Goal: Transaction & Acquisition: Purchase product/service

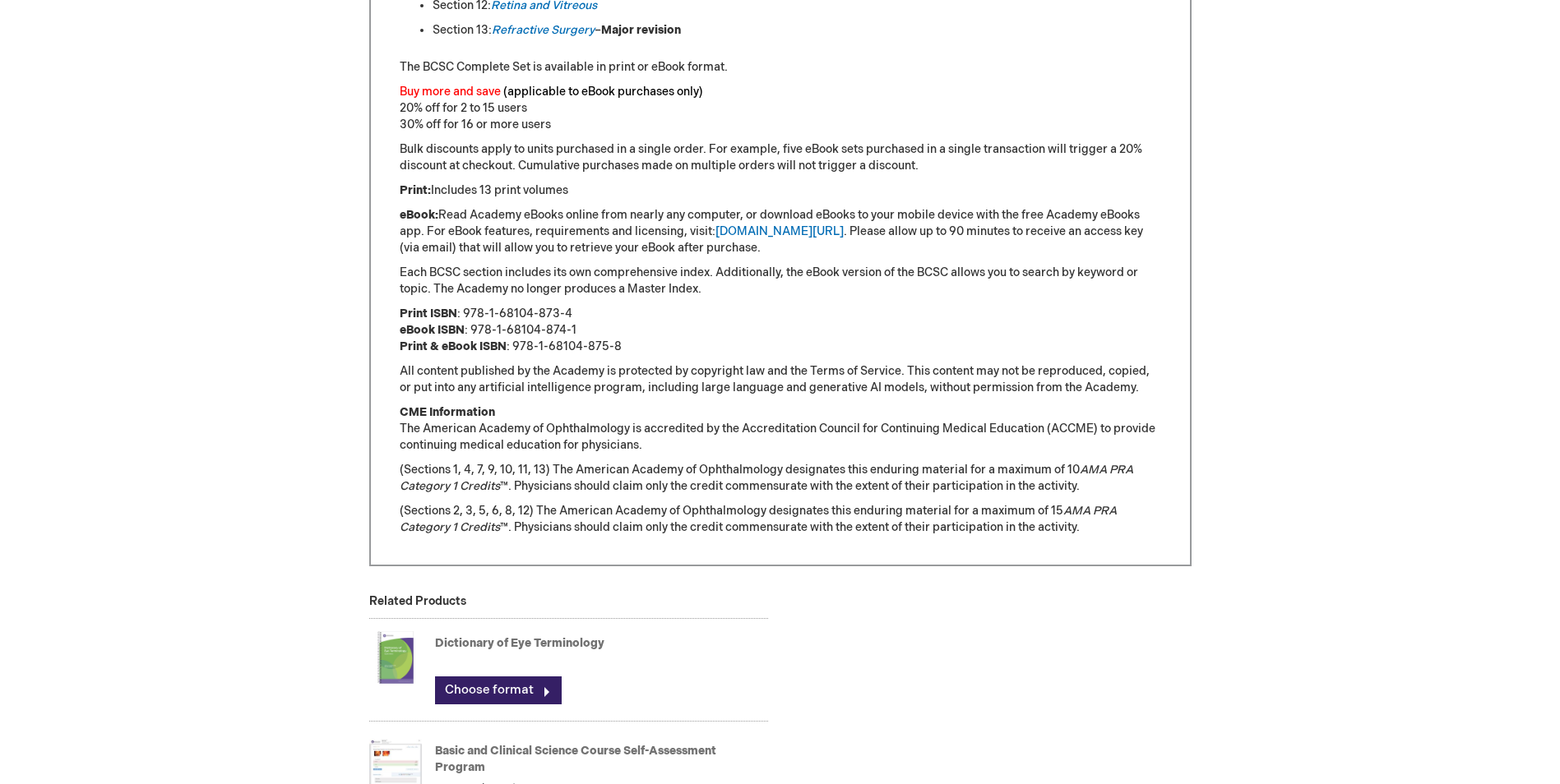
scroll to position [1480, 0]
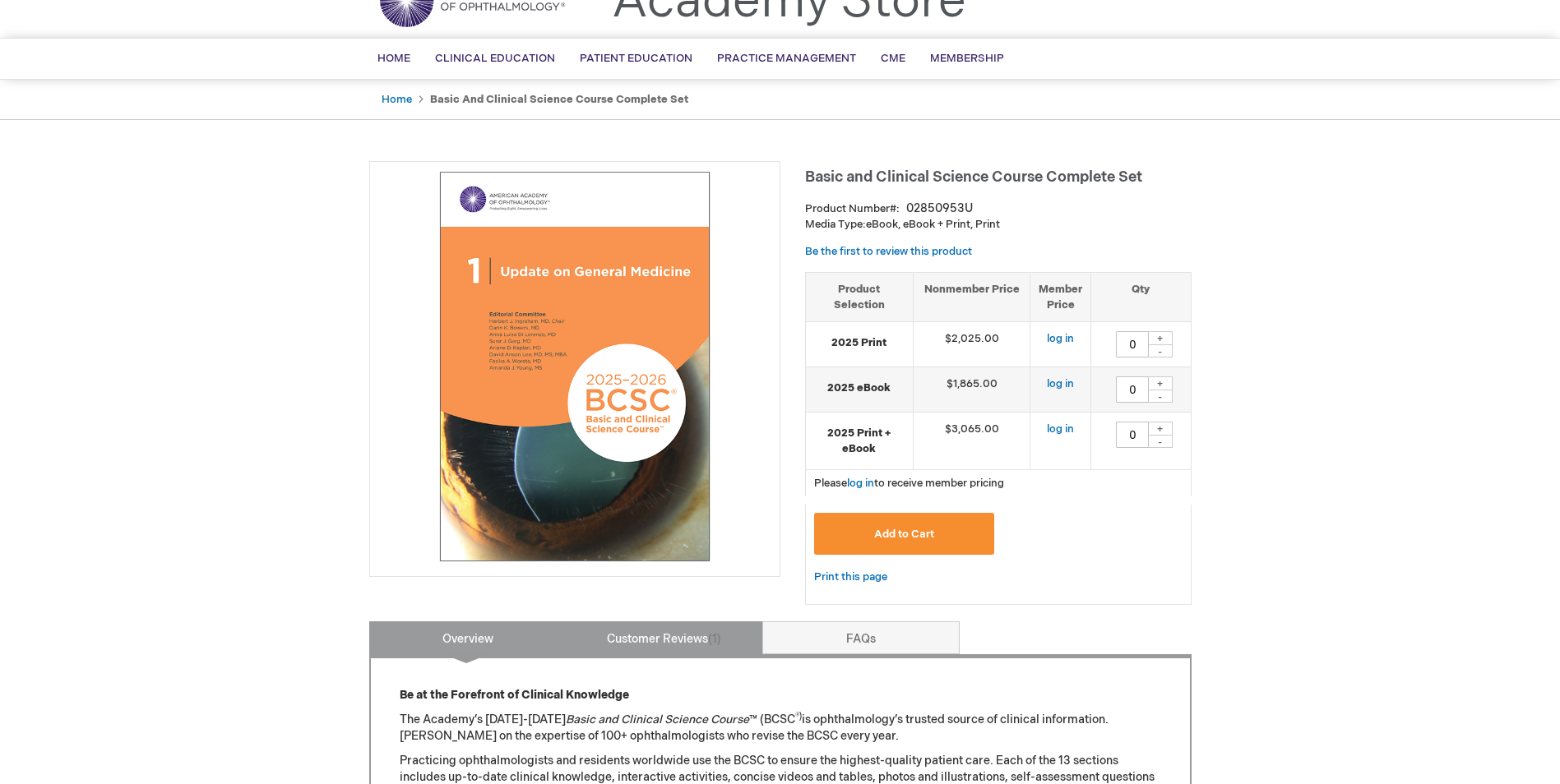
click at [658, 640] on link "Customer Reviews 1" at bounding box center [665, 637] width 197 height 33
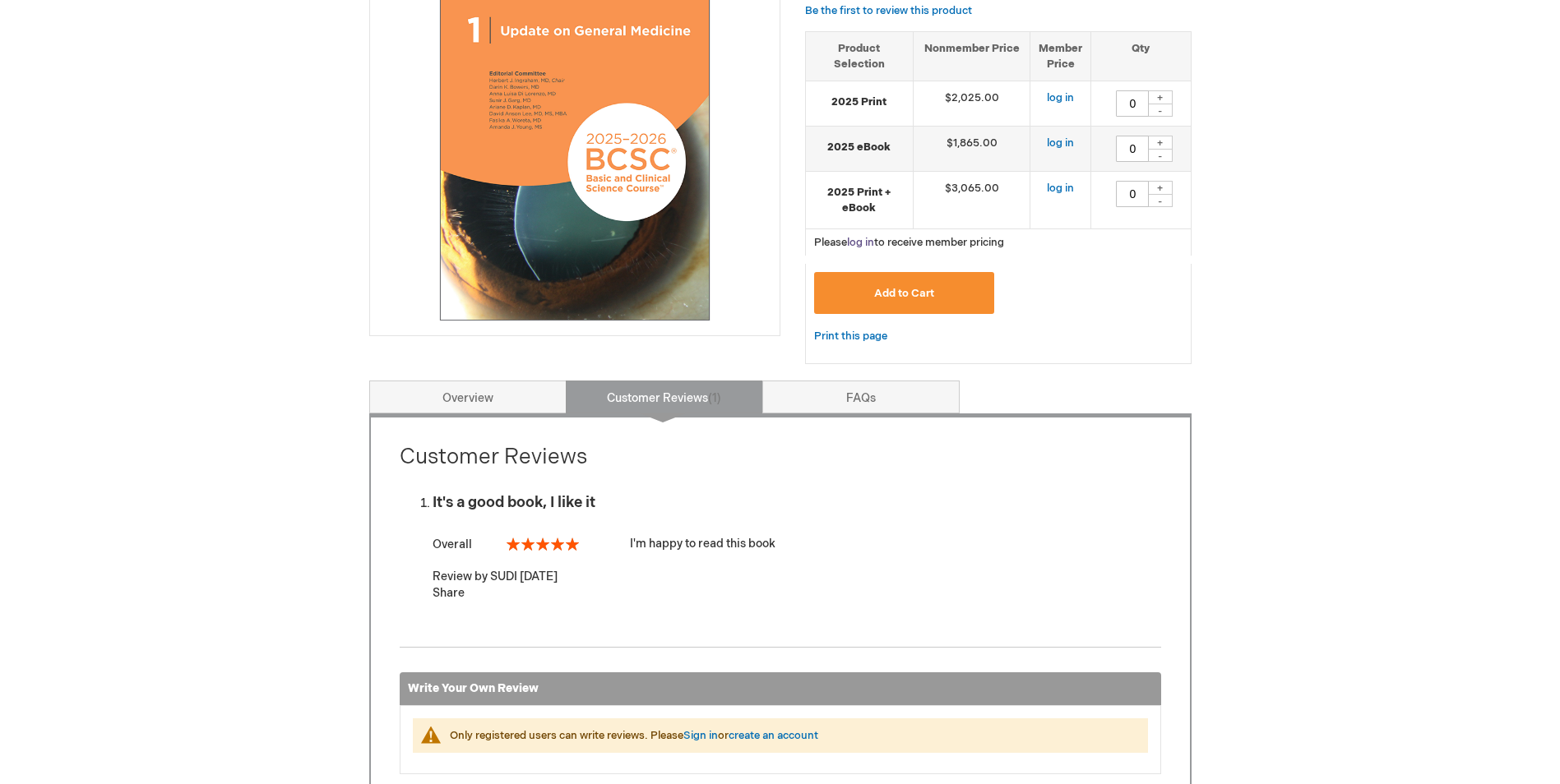
scroll to position [293, 0]
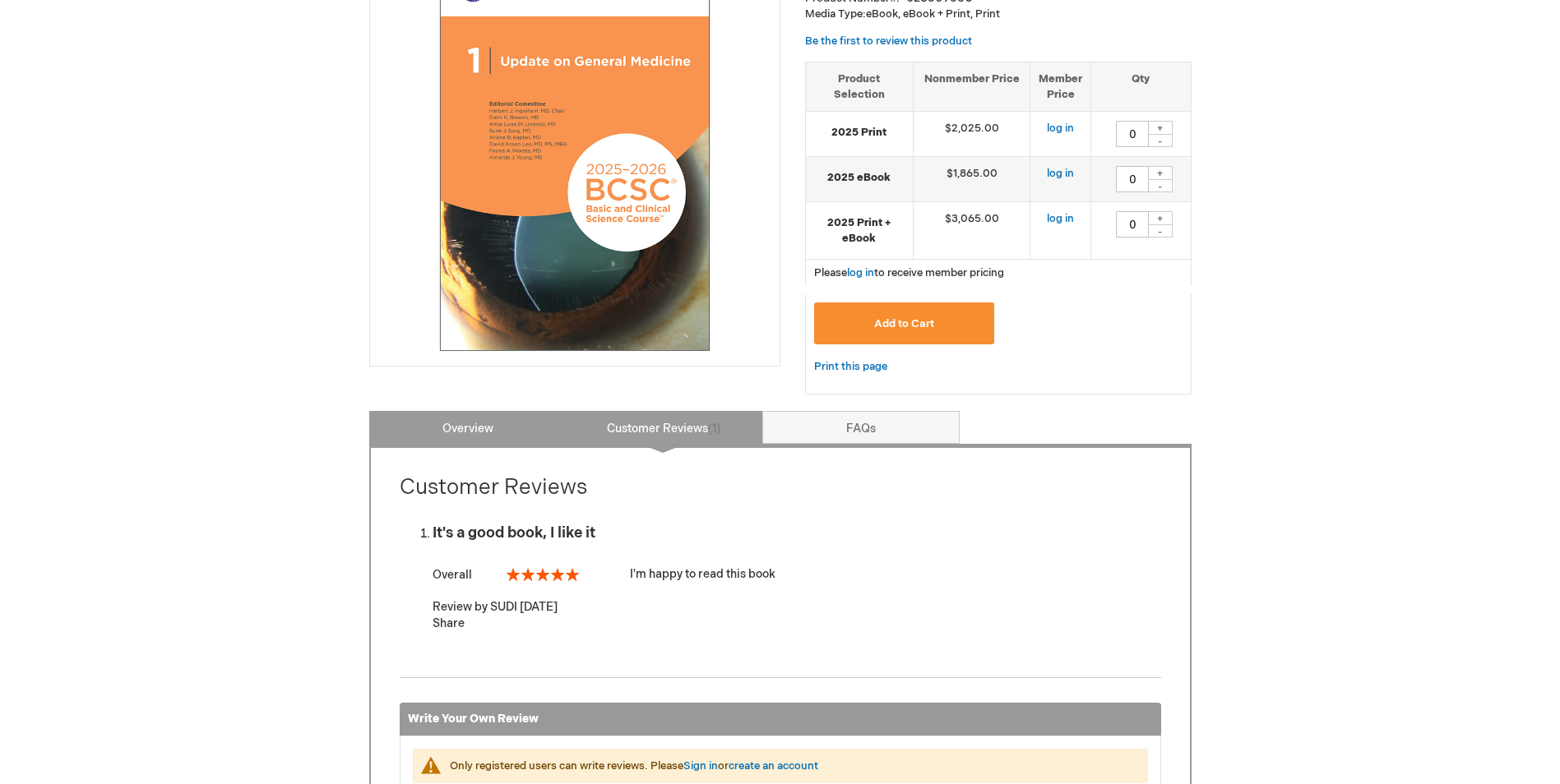
click at [518, 433] on link "Overview" at bounding box center [468, 427] width 197 height 33
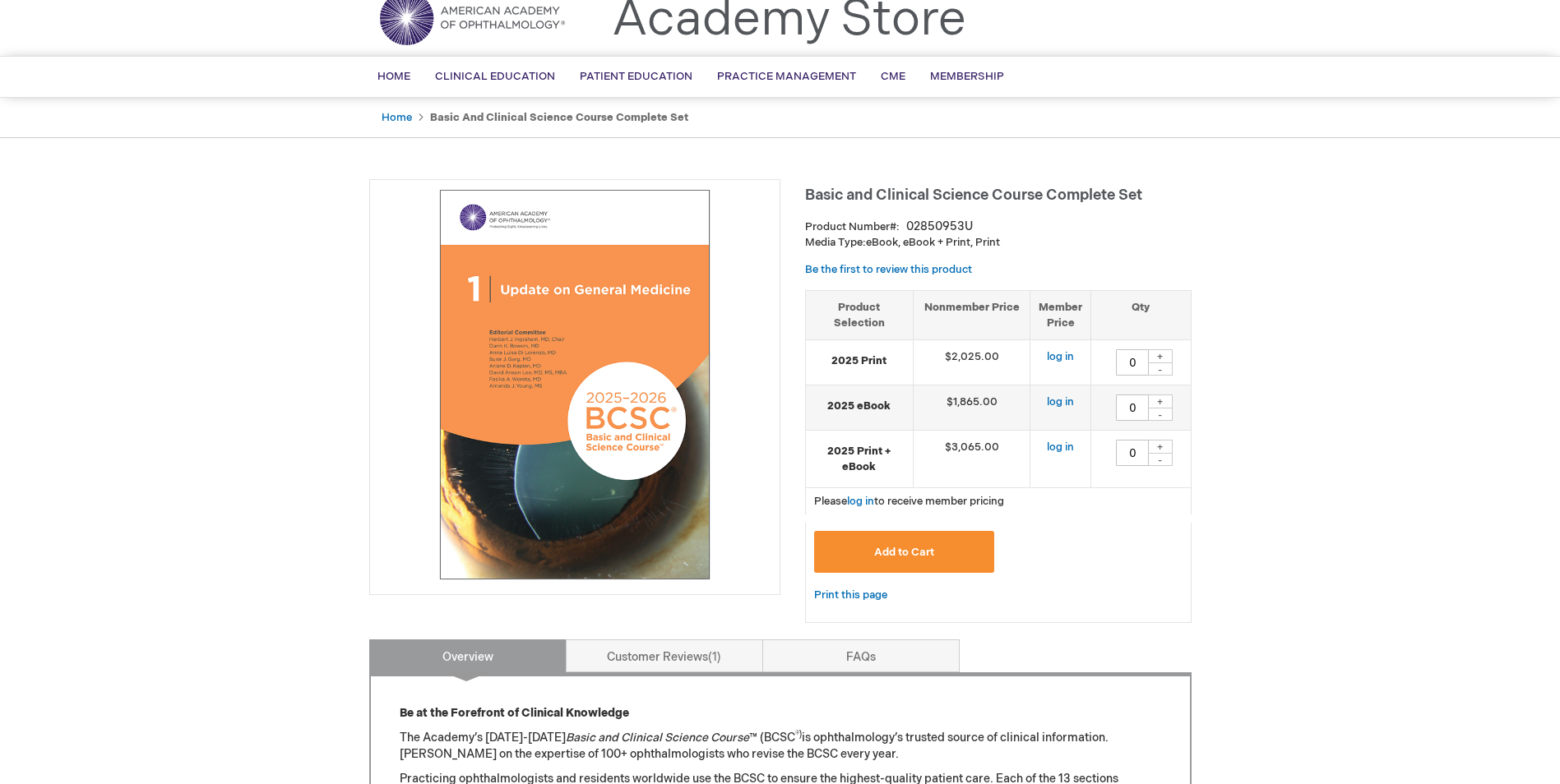
scroll to position [0, 0]
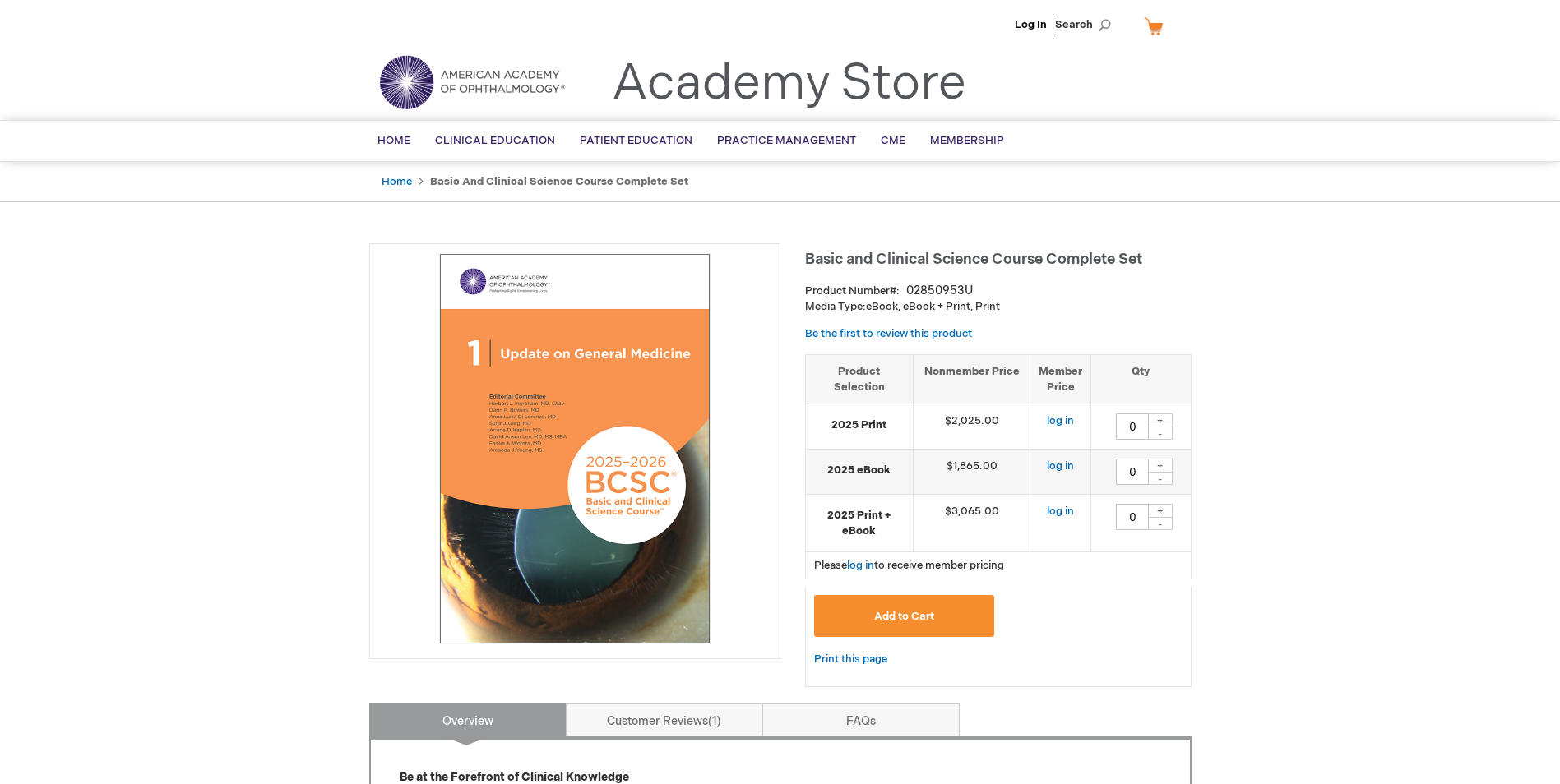
click at [1152, 416] on div "+" at bounding box center [1161, 421] width 25 height 14
type input "1"
click at [1159, 464] on div "+" at bounding box center [1161, 466] width 25 height 14
type input "1"
click at [1162, 433] on div "-" at bounding box center [1161, 433] width 25 height 13
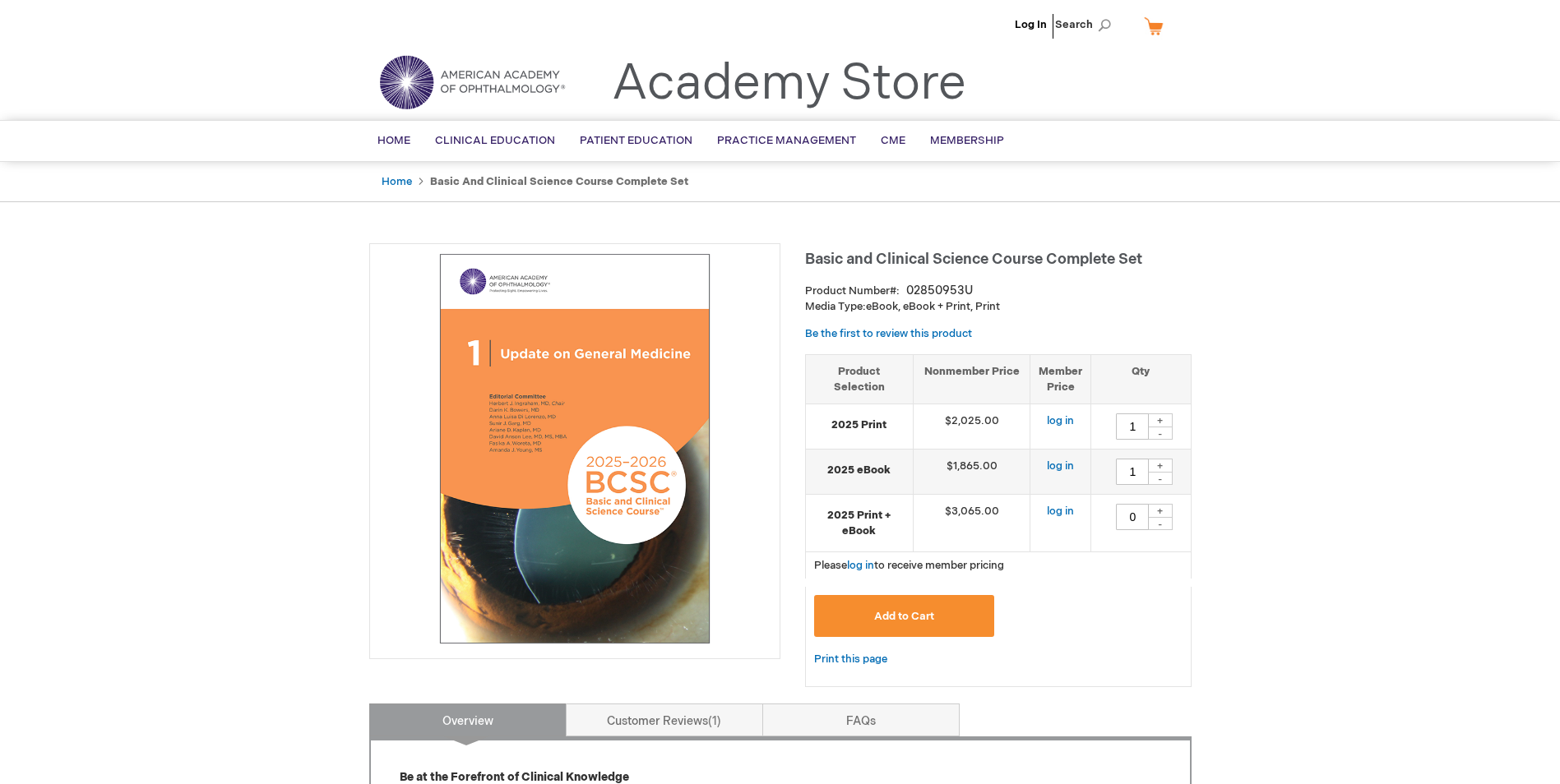
type input "0"
click at [1162, 433] on div "-" at bounding box center [1161, 433] width 25 height 13
click at [1163, 483] on div "-" at bounding box center [1161, 478] width 25 height 13
type input "0"
click at [1062, 469] on link "log in" at bounding box center [1061, 466] width 28 height 13
